Goal: Task Accomplishment & Management: Use online tool/utility

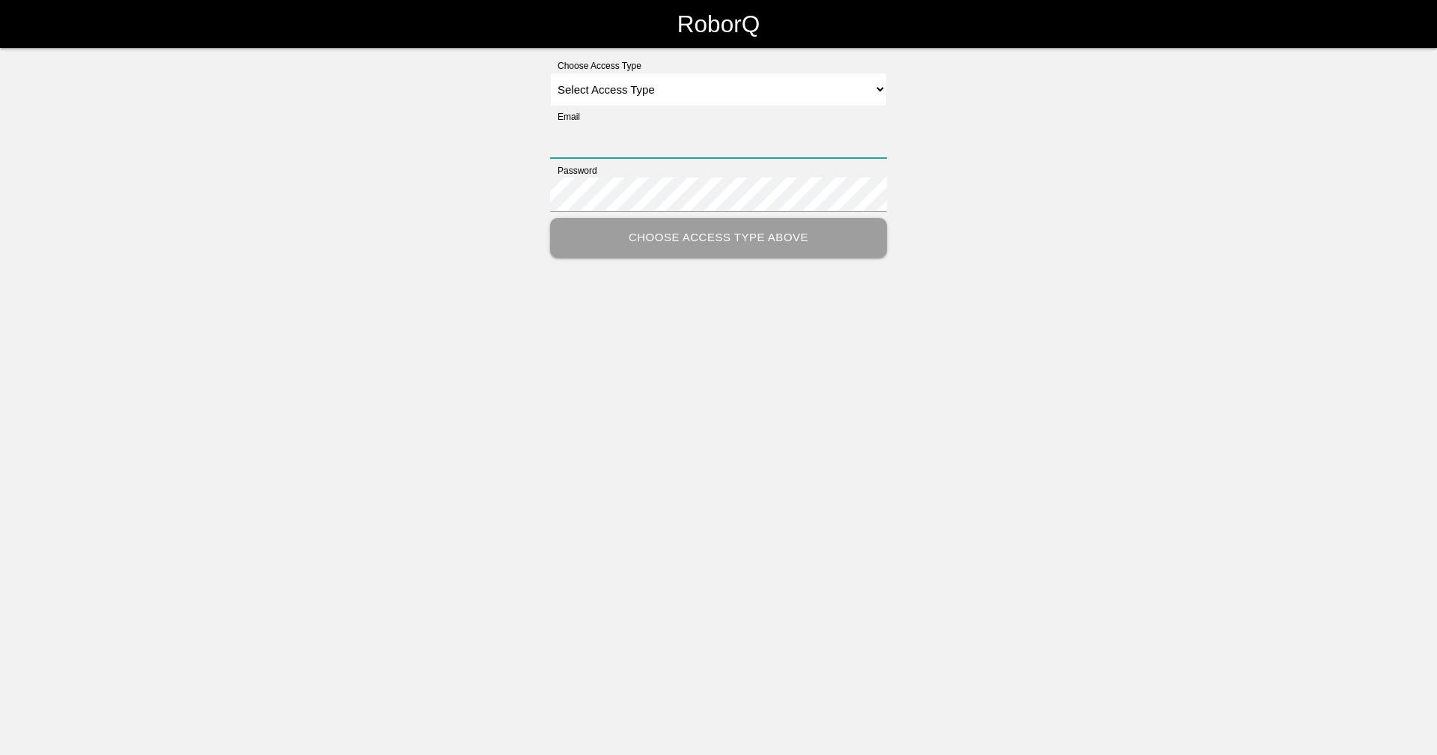
type input "[EMAIL_ADDRESS][DOMAIN_NAME]"
click at [657, 79] on select "Select Access Type Admin Customer Supervisor Worker" at bounding box center [718, 90] width 337 height 34
select select "Supervisor"
click at [550, 73] on select "Select Access Type Admin Customer Supervisor Worker" at bounding box center [718, 90] width 337 height 34
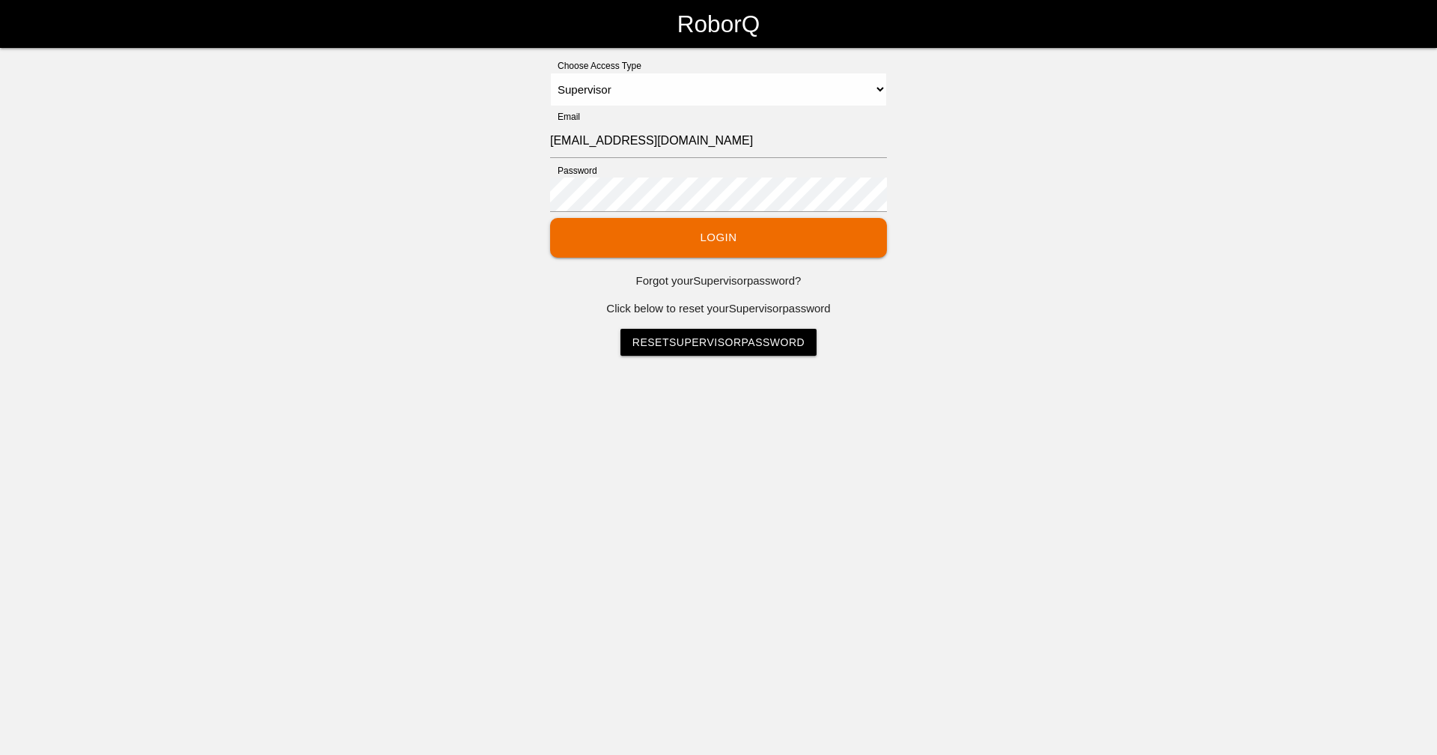
click at [727, 237] on button "Login" at bounding box center [718, 238] width 337 height 40
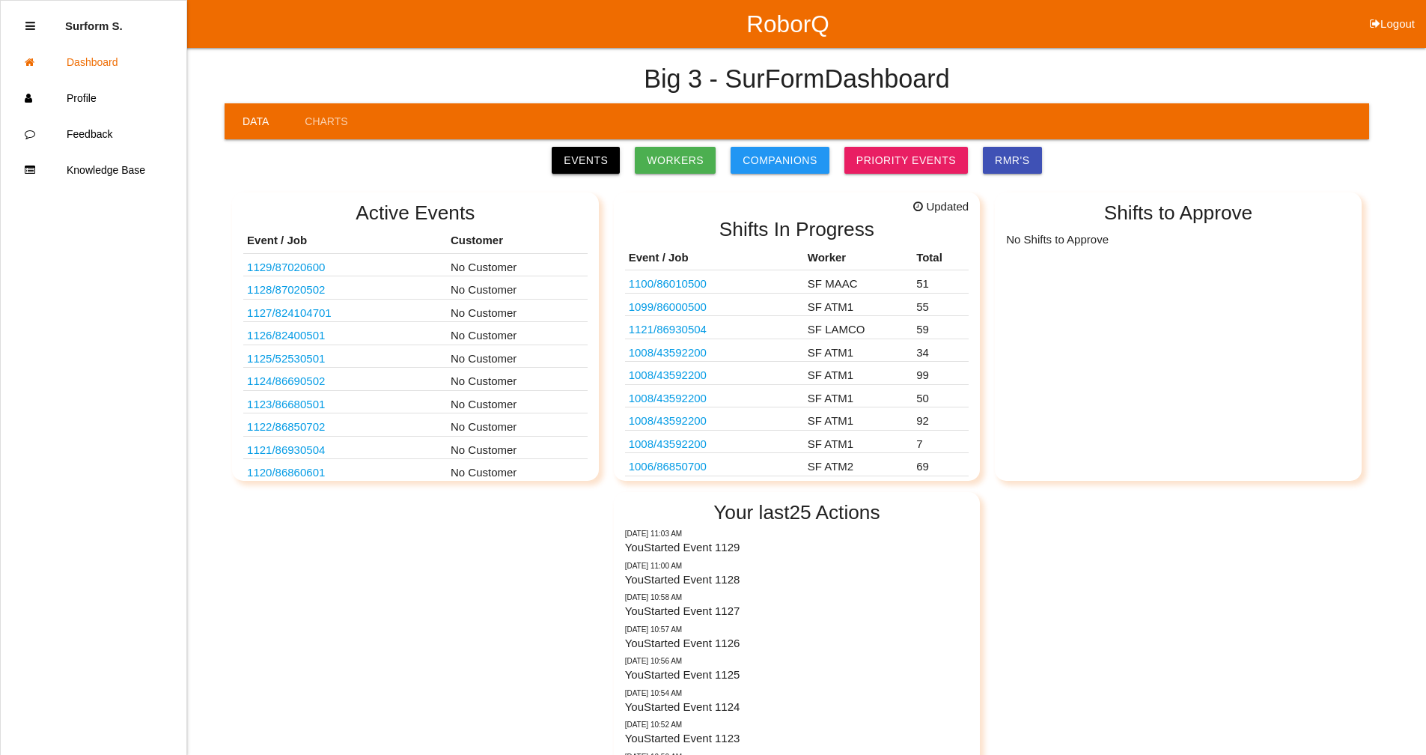
click at [609, 161] on link "Events" at bounding box center [586, 160] width 68 height 27
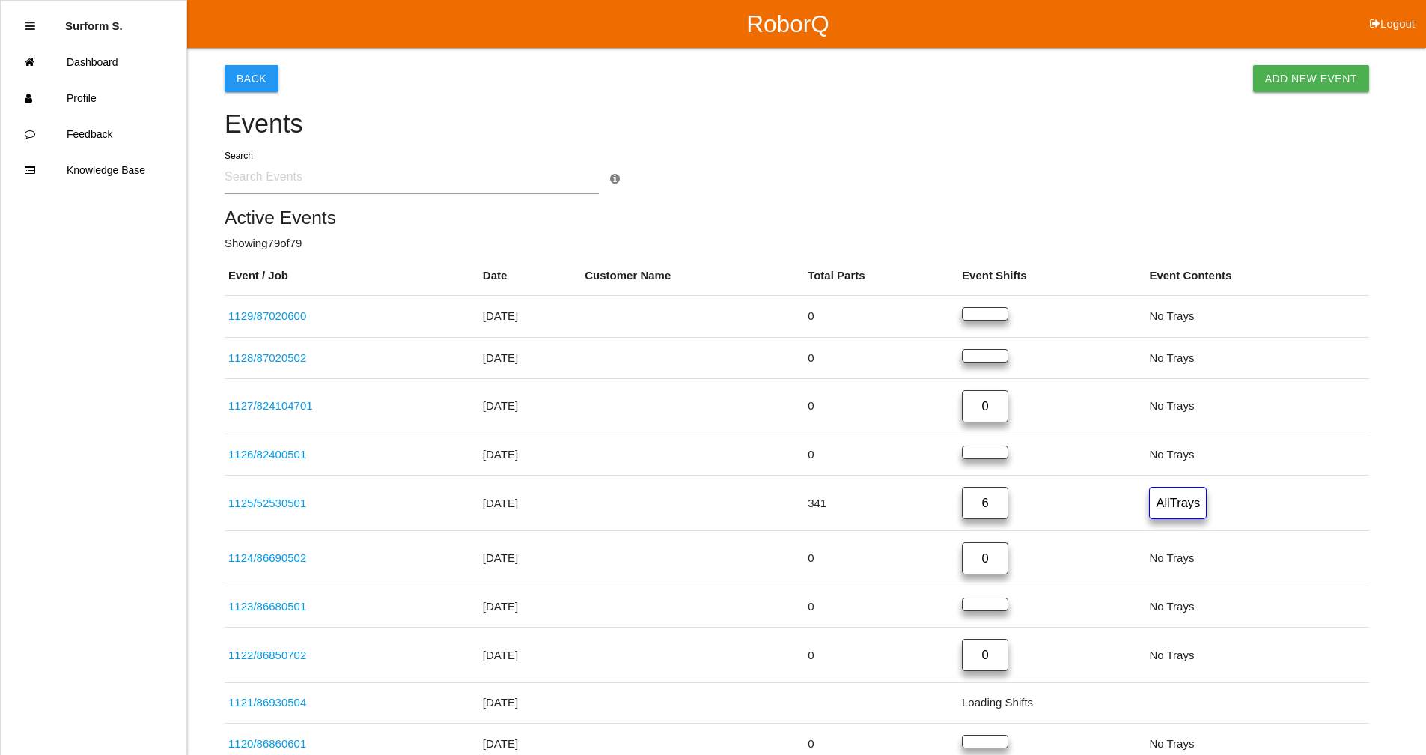
click at [302, 185] on input "text" at bounding box center [412, 176] width 374 height 34
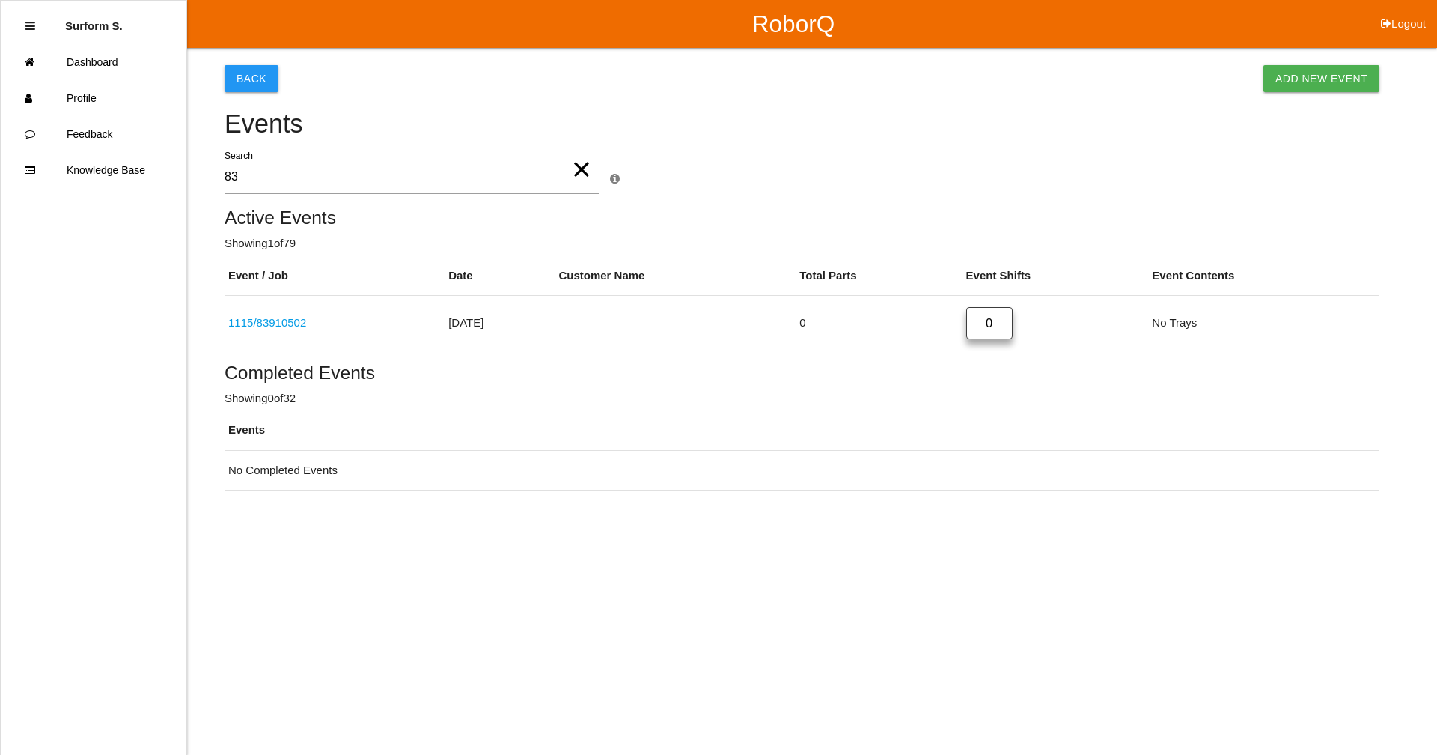
type input "8"
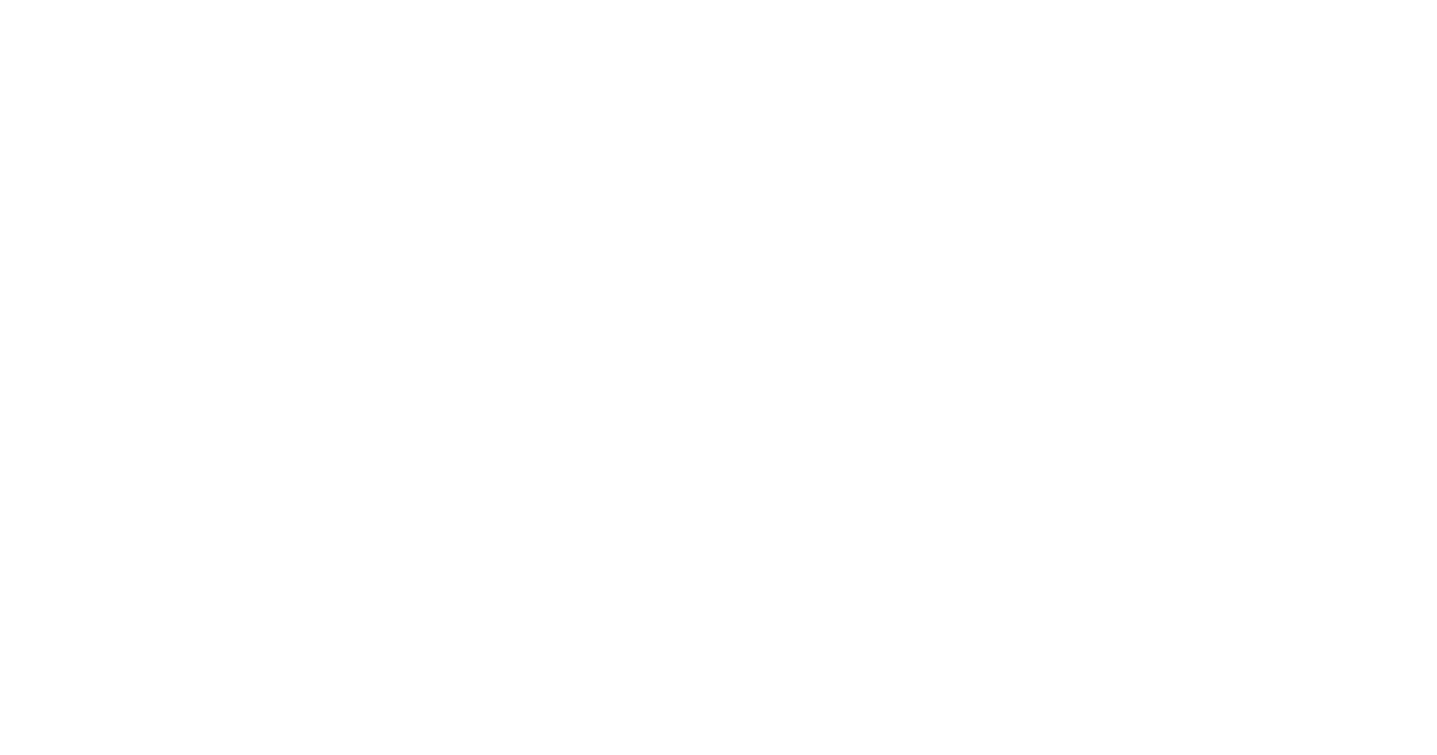
click at [725, 0] on html at bounding box center [718, 0] width 1437 height 0
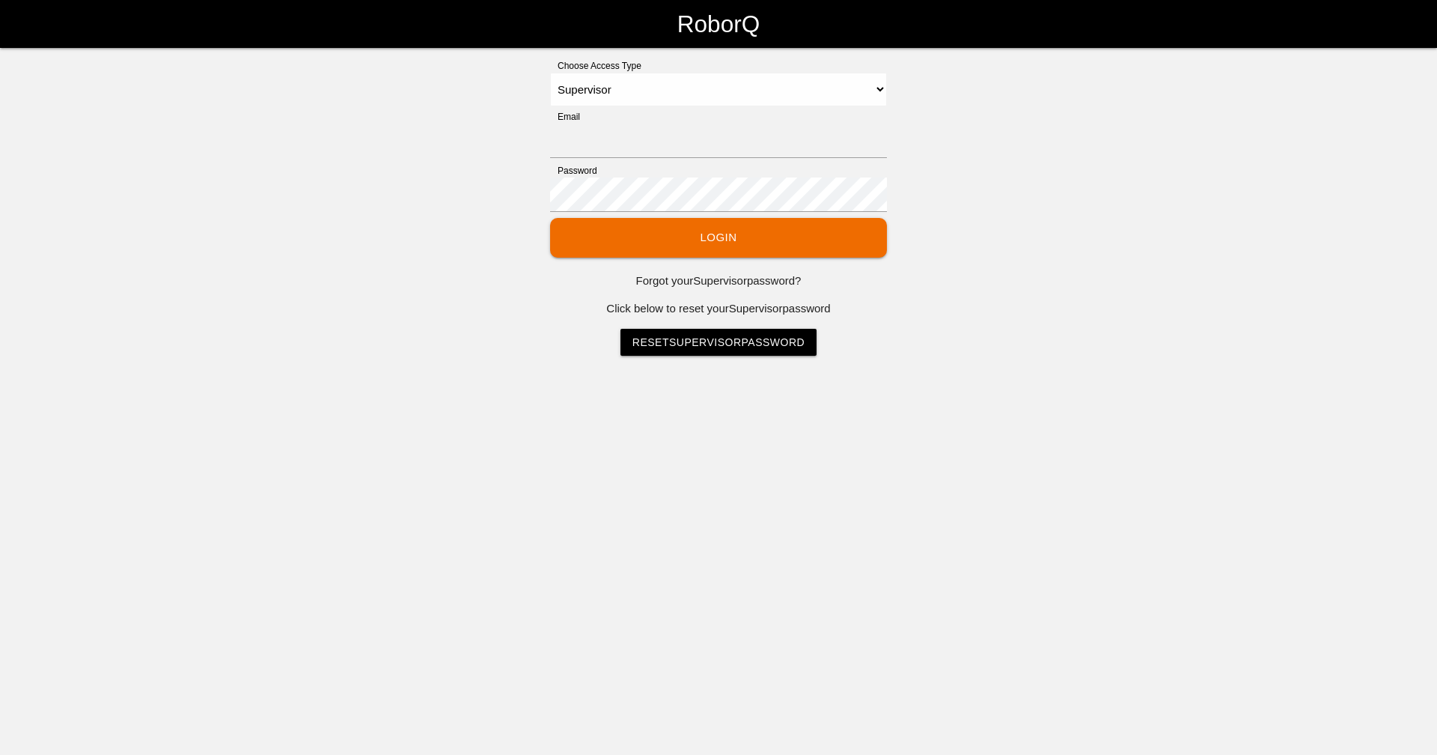
select select "Supervisor"
type input "[EMAIL_ADDRESS][DOMAIN_NAME]"
click at [578, 92] on select "Select Access Type Admin Customer Supervisor Worker" at bounding box center [718, 90] width 337 height 34
click at [675, 229] on button "Login" at bounding box center [718, 238] width 337 height 40
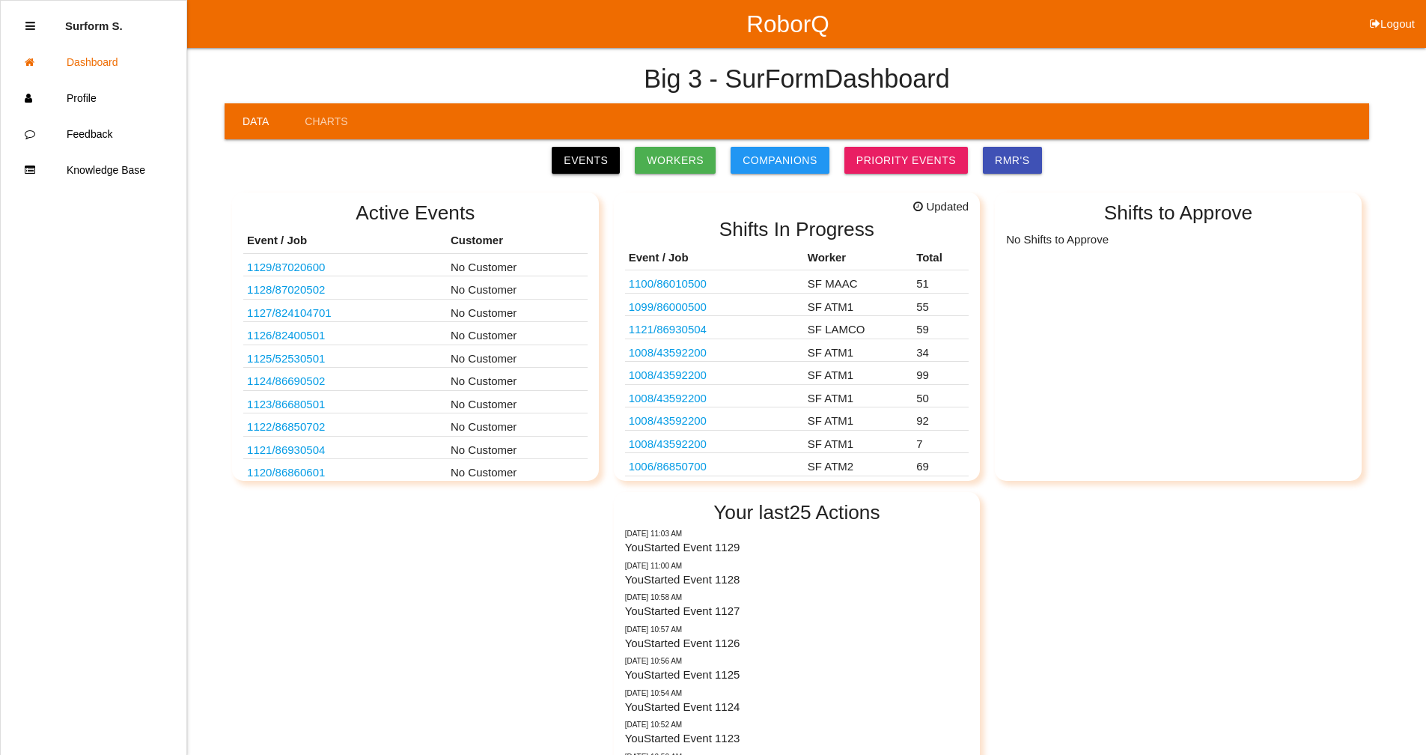
click at [598, 163] on link "Events" at bounding box center [586, 160] width 68 height 27
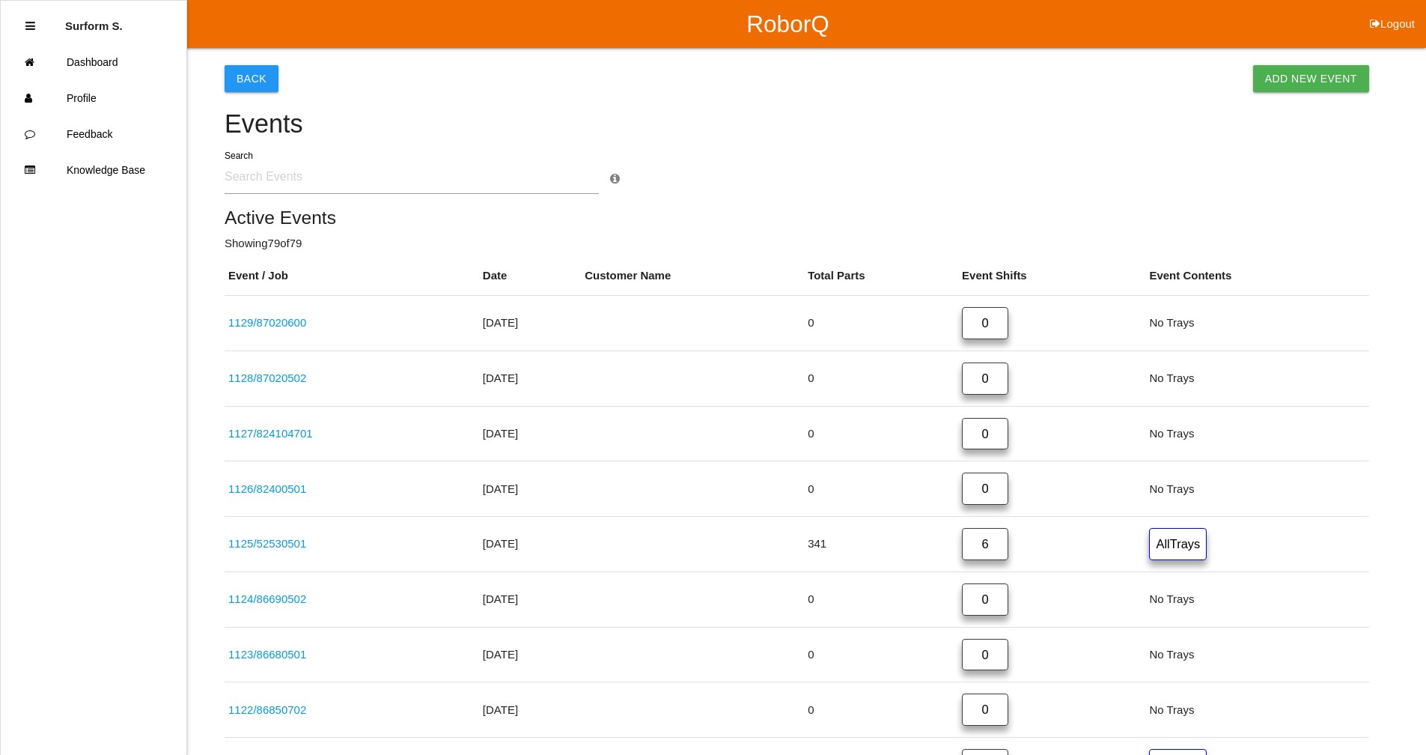
click at [317, 184] on input "text" at bounding box center [412, 176] width 374 height 34
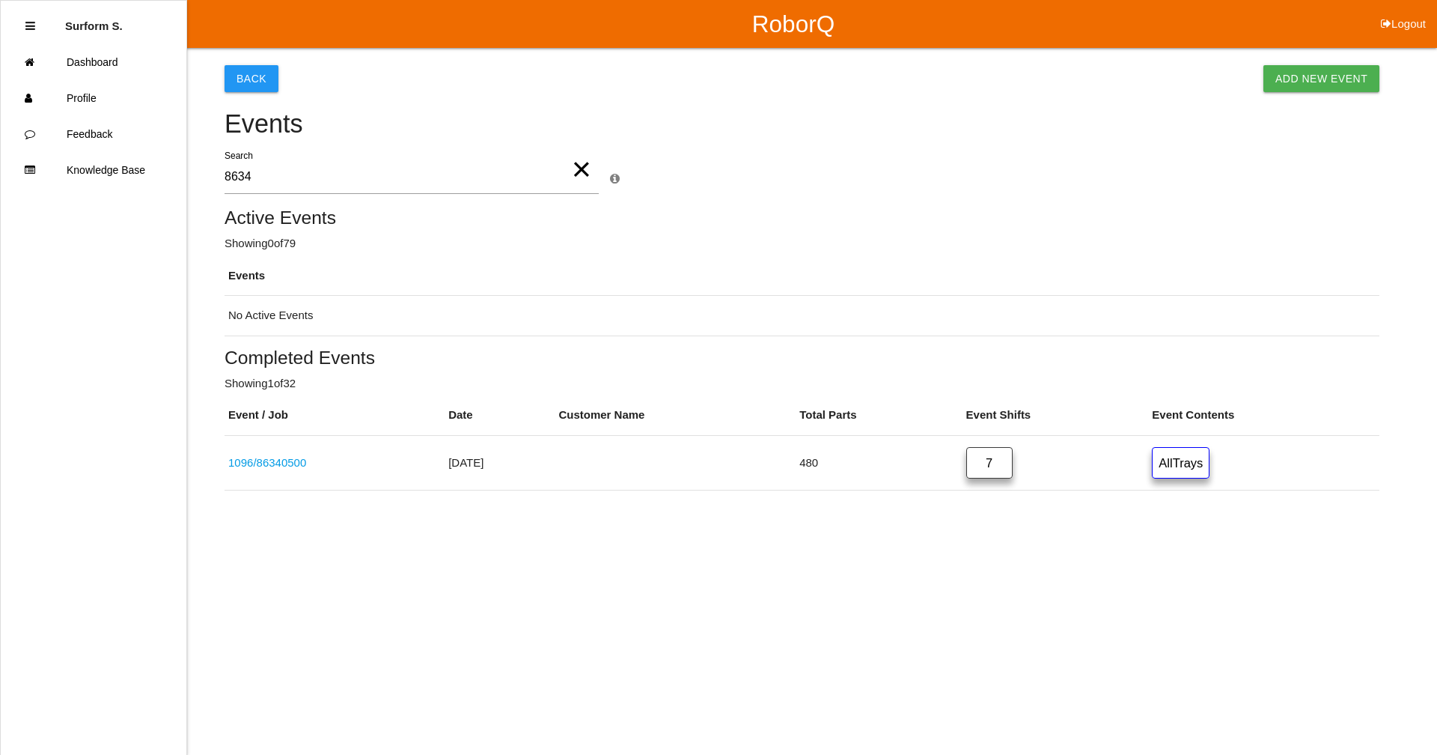
drag, startPoint x: 313, startPoint y: 182, endPoint x: 213, endPoint y: 189, distance: 99.9
click at [213, 189] on div "Back Add New Event Events 8634 × Search × Event Search Event Search searches Ev…" at bounding box center [718, 269] width 1437 height 442
type input "8702"
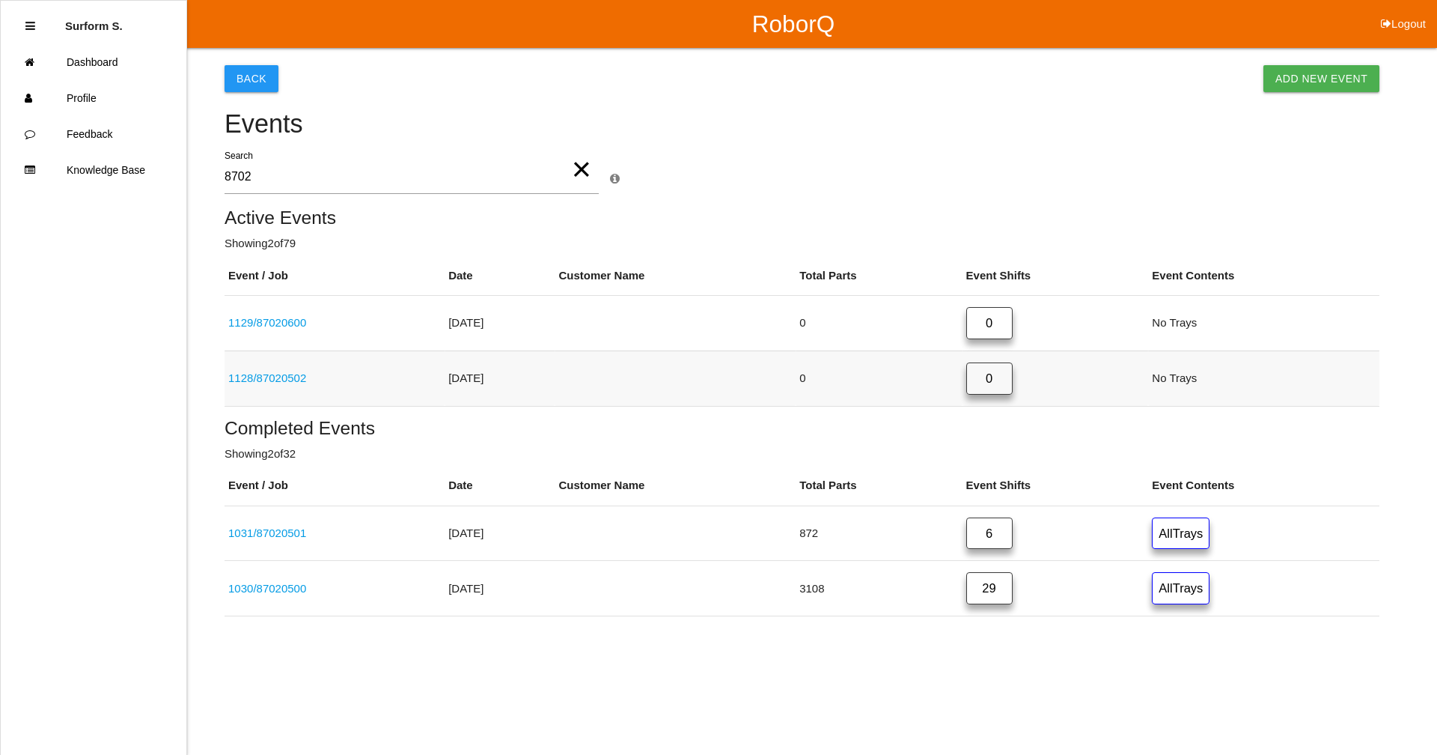
click at [287, 380] on link "1128 / 87020502" at bounding box center [267, 377] width 78 height 13
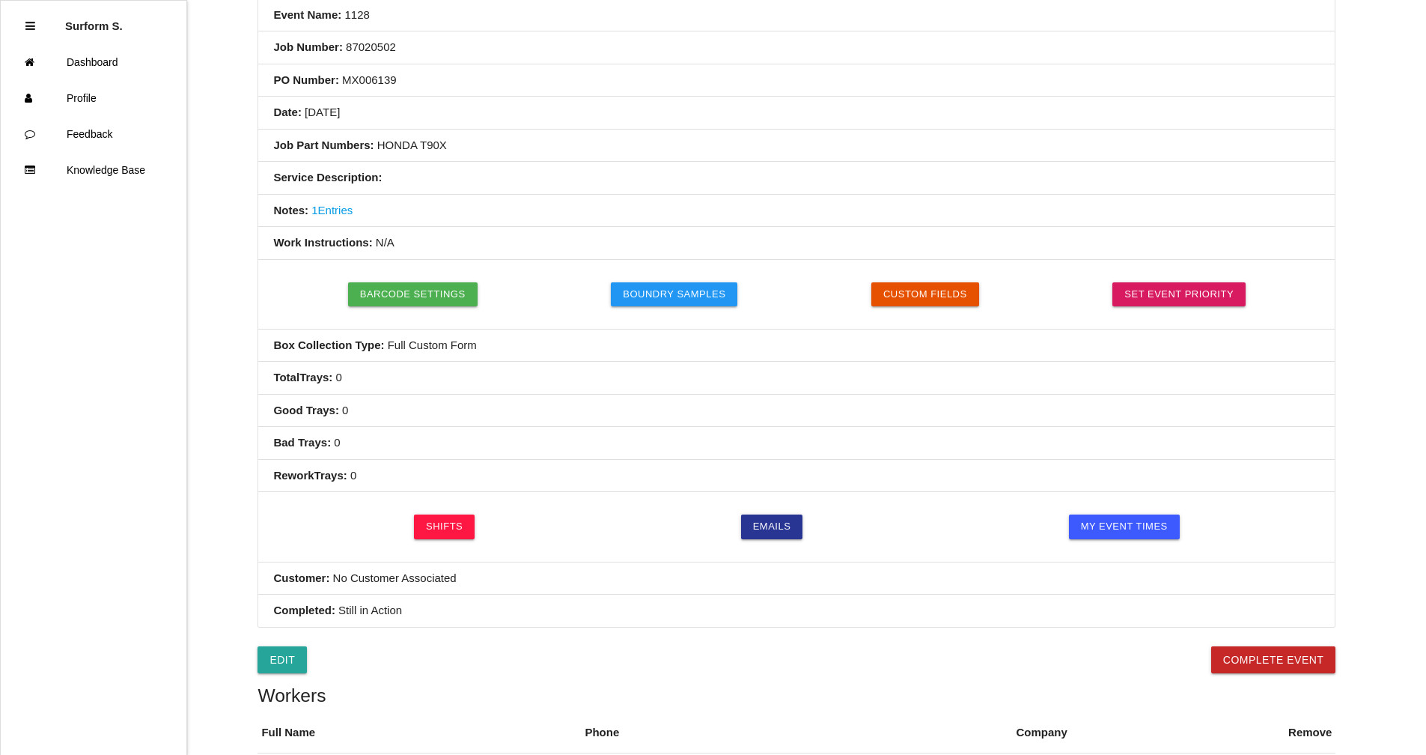
scroll to position [416, 0]
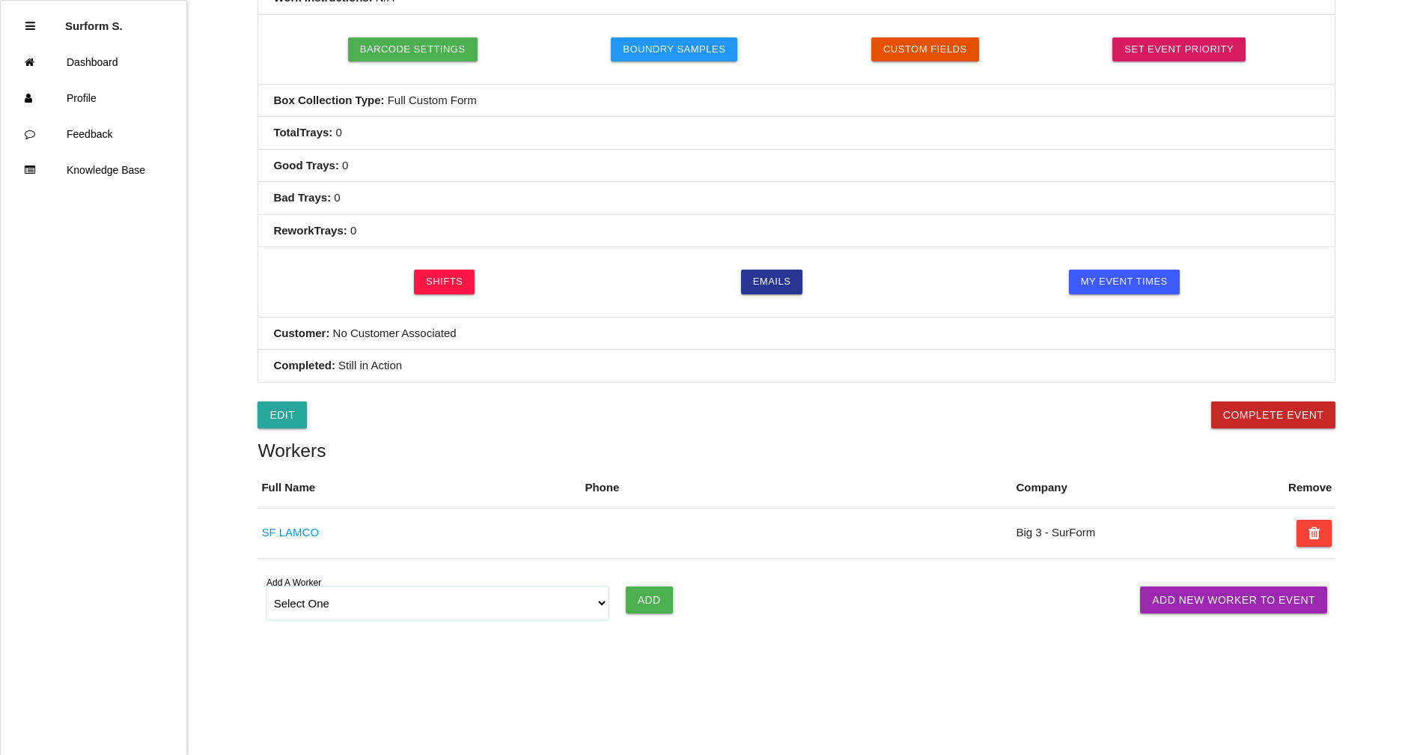
click at [581, 606] on select "Select One [PERSON_NAME] [PERSON_NAME] SF LAMCO SF ATM1 SF ATM2 SF MAAC" at bounding box center [438, 603] width 343 height 34
select select "6781349aea4d1b000ec5d6ec"
click at [267, 586] on select "Select One [PERSON_NAME] [PERSON_NAME] SF LAMCO SF ATM1 SF ATM2 SF MAAC" at bounding box center [438, 603] width 343 height 34
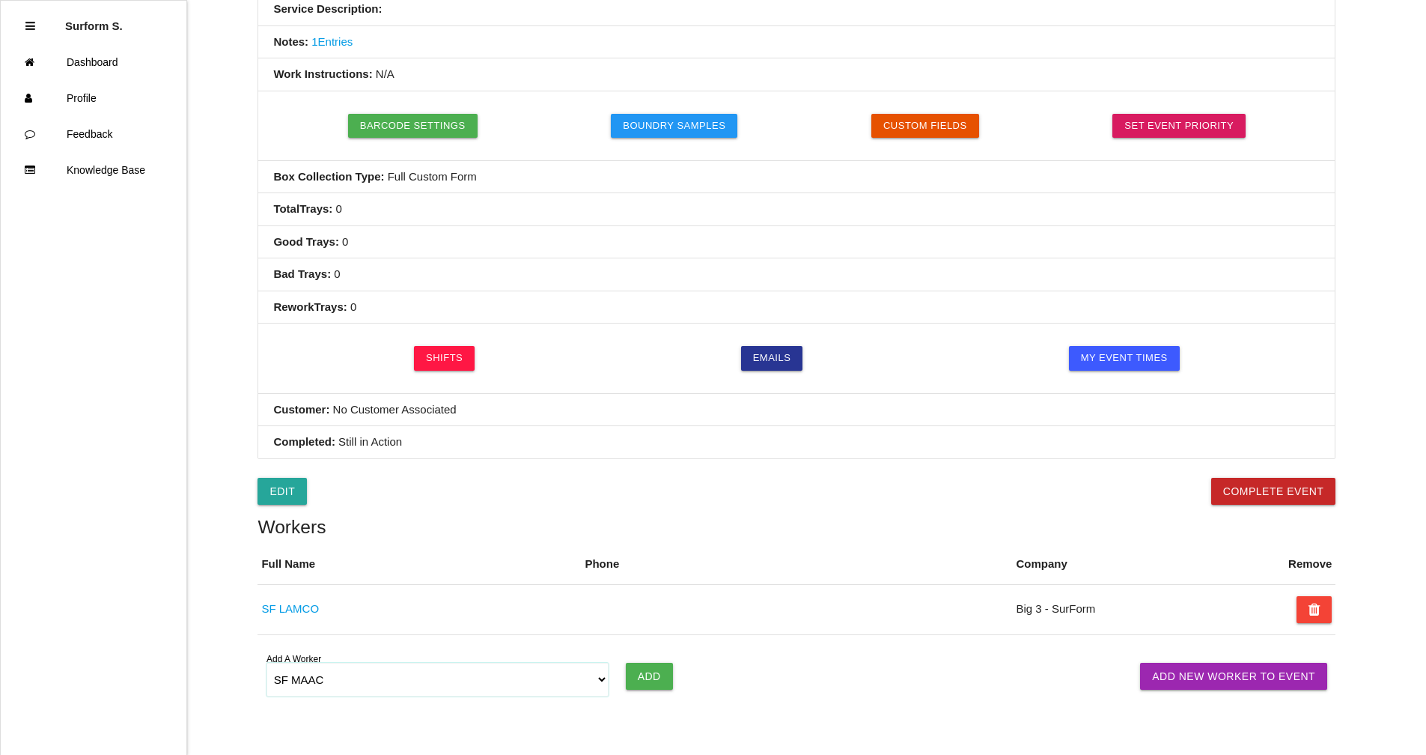
scroll to position [0, 0]
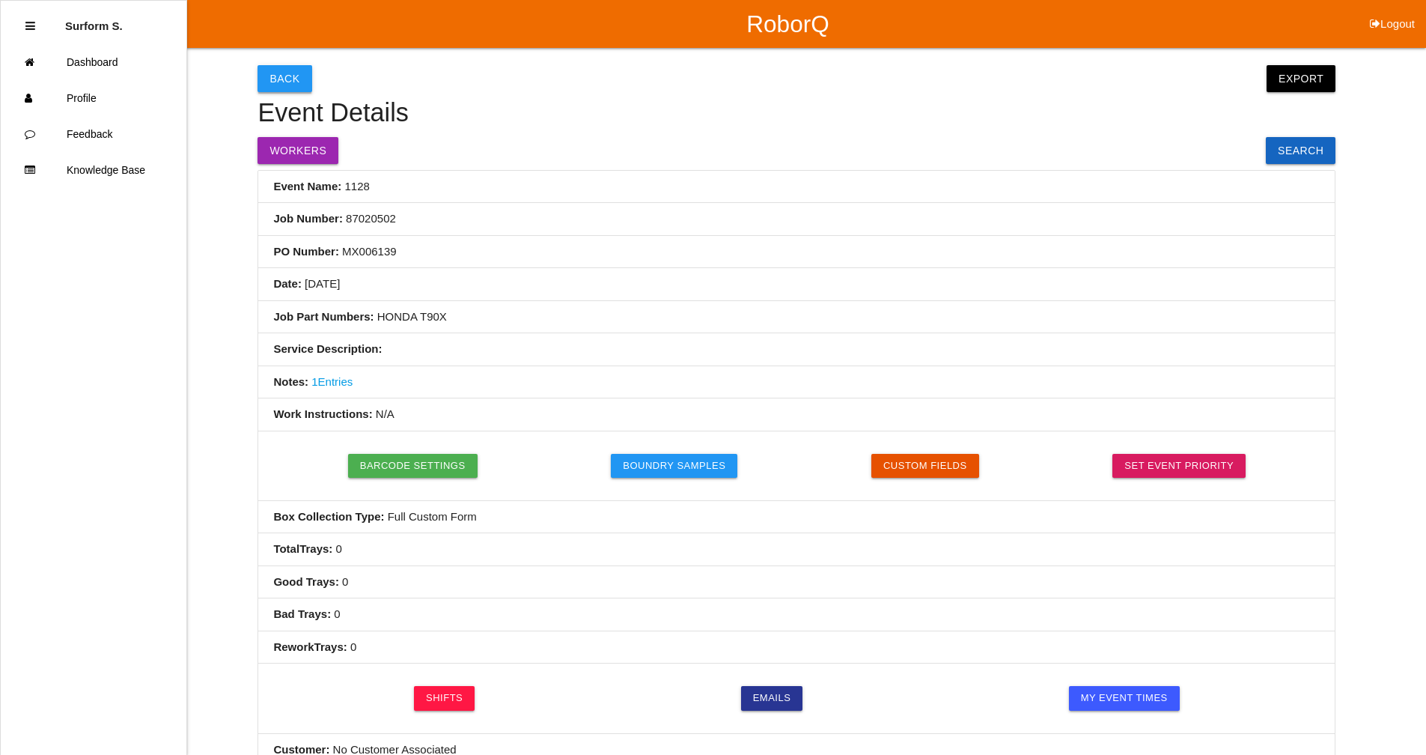
click at [287, 80] on button "Back" at bounding box center [285, 78] width 54 height 27
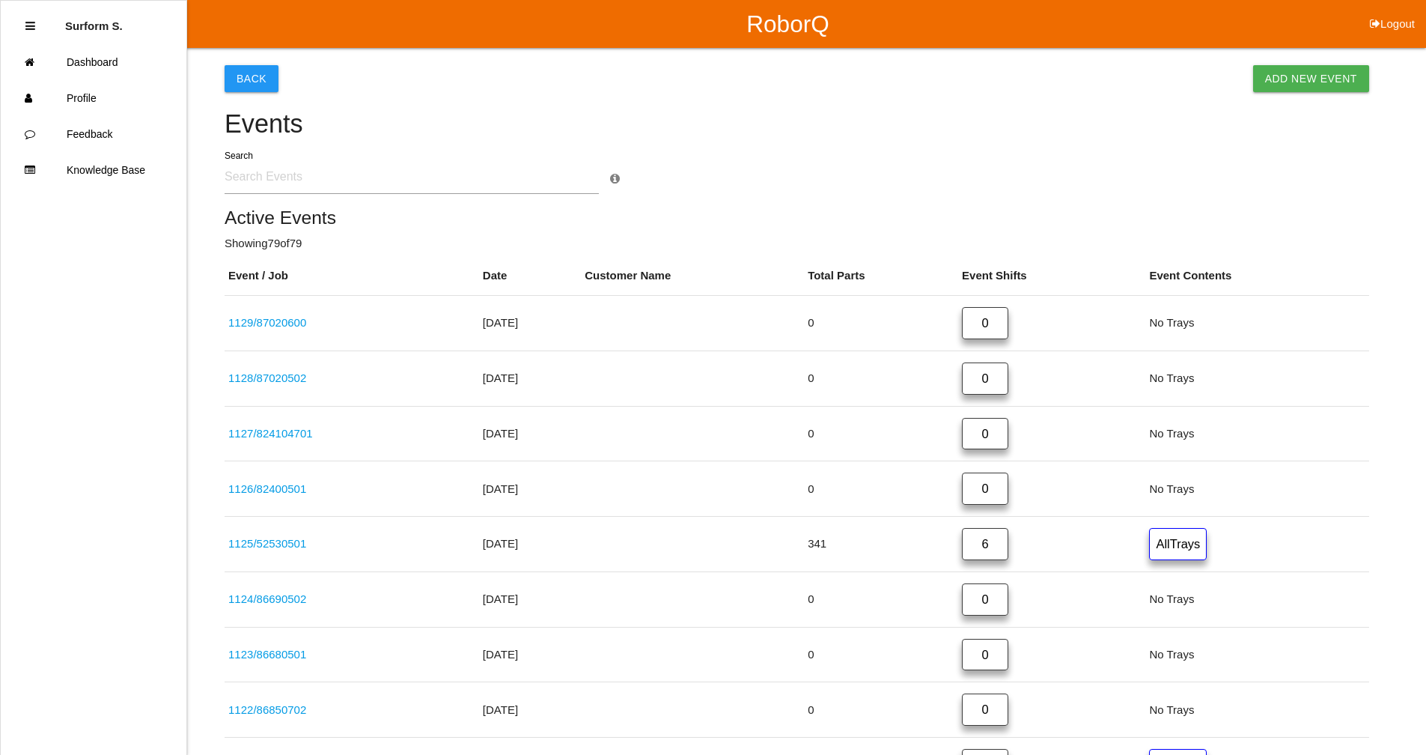
click at [282, 187] on input "text" at bounding box center [412, 176] width 374 height 34
type input "8634"
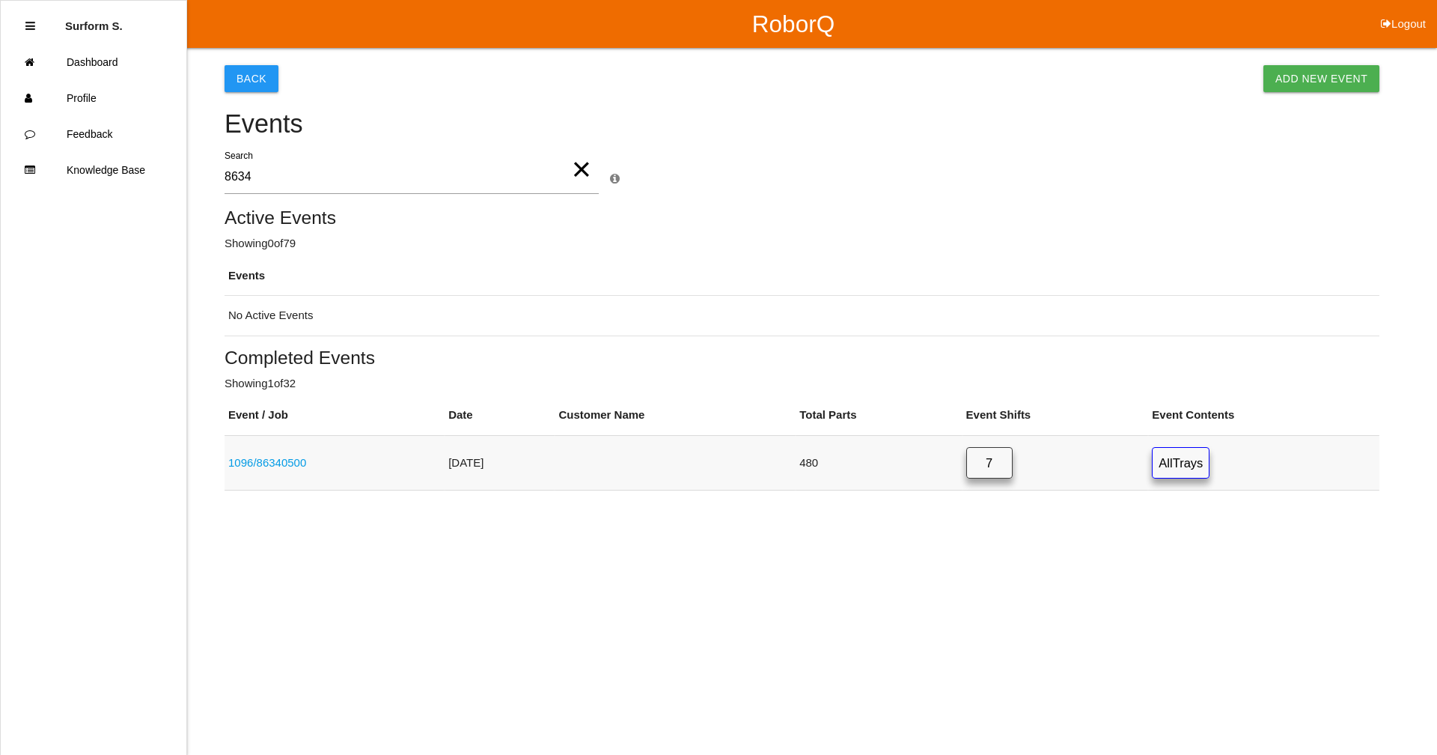
click at [286, 462] on link "1096 / 86340500" at bounding box center [267, 462] width 78 height 13
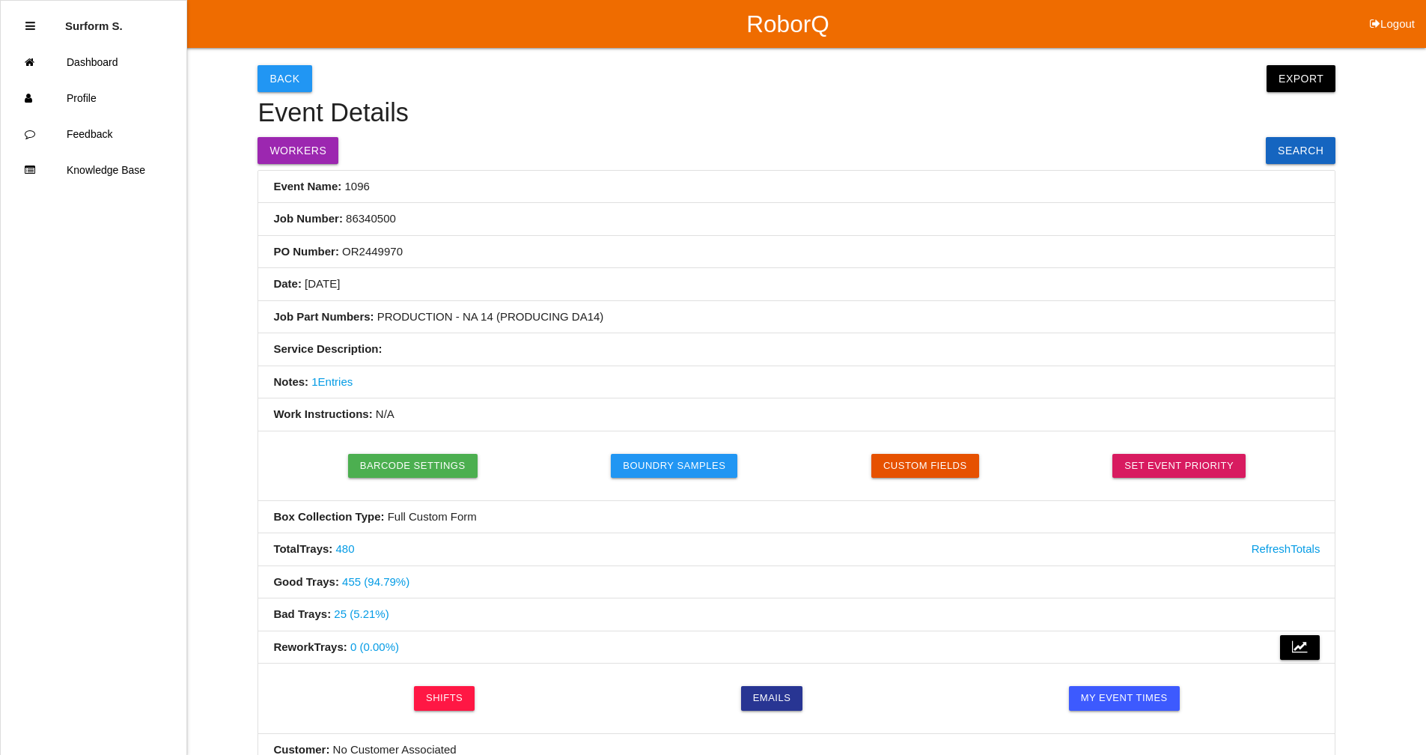
click at [1400, 11] on button "Logout" at bounding box center [1392, 5] width 67 height 11
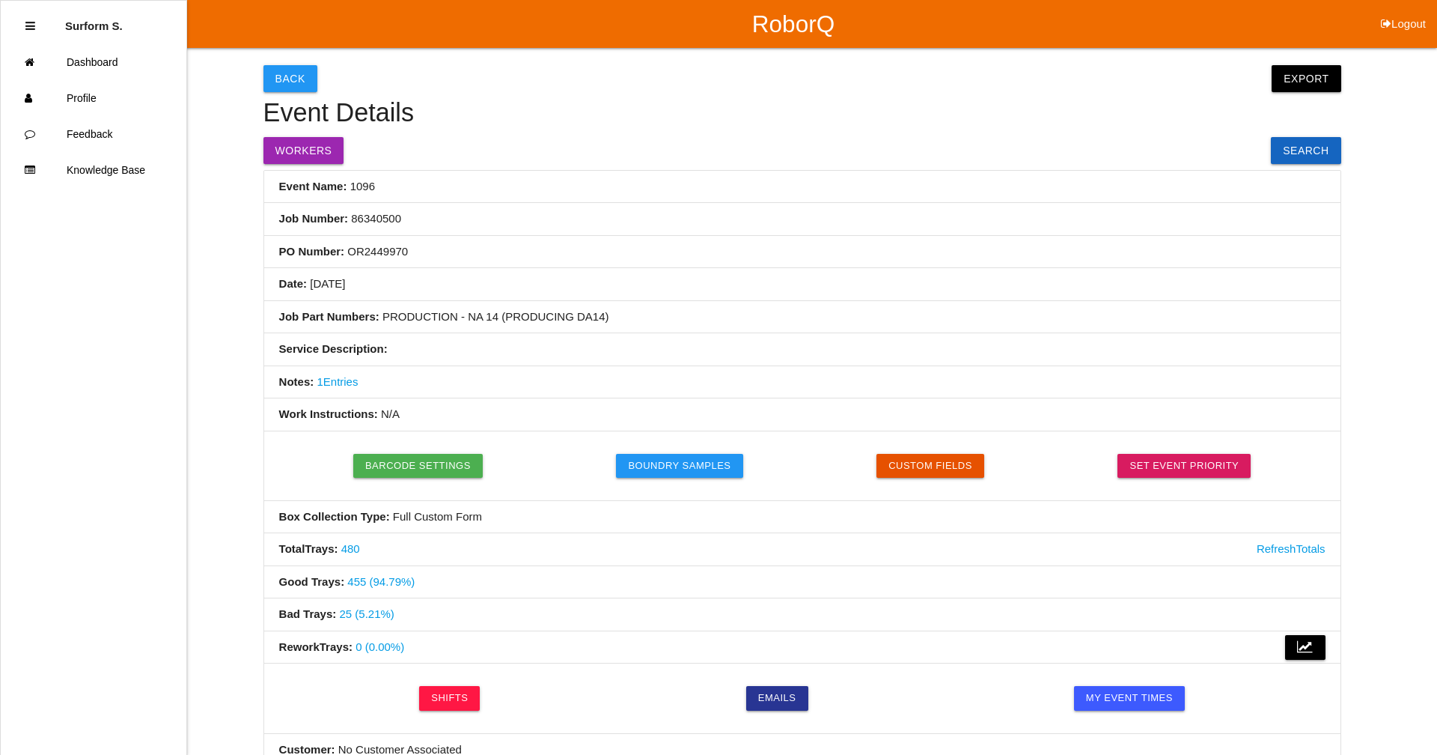
select select "Supervisor"
